Goal: Browse casually

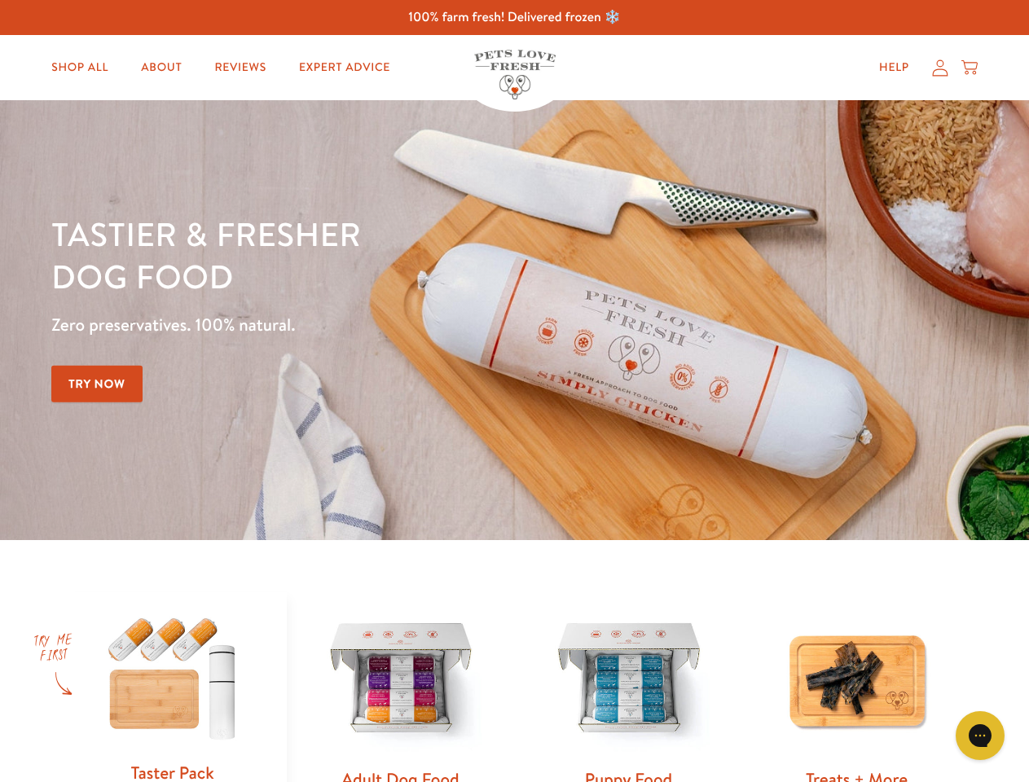
click at [514, 391] on div "Tastier & fresher dog food Zero preservatives. 100% natural. Try Now" at bounding box center [360, 320] width 618 height 215
click at [980, 736] on icon "Gorgias live chat" at bounding box center [979, 734] width 15 height 15
